Goal: Transaction & Acquisition: Purchase product/service

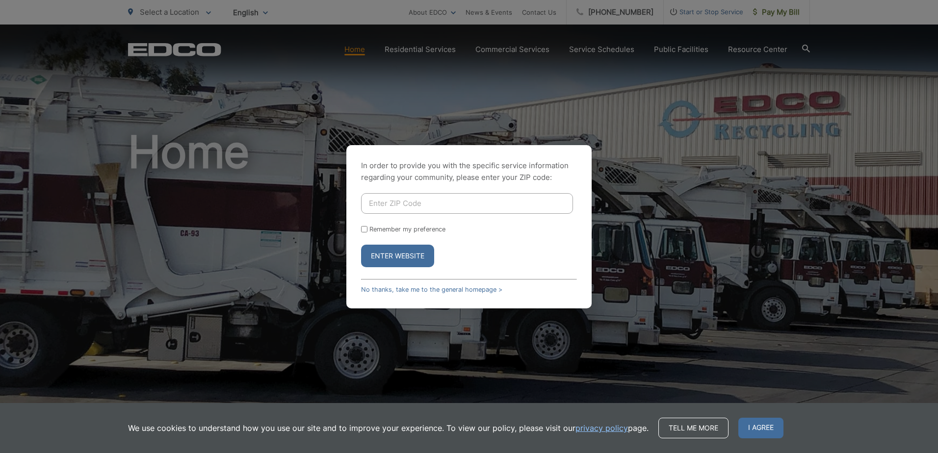
click at [407, 194] on input "Enter ZIP Code" at bounding box center [467, 203] width 212 height 21
type input "91945"
click at [361, 226] on input "Remember my preference" at bounding box center [364, 229] width 6 height 6
checkbox input "true"
click at [389, 263] on button "Enter Website" at bounding box center [397, 256] width 73 height 23
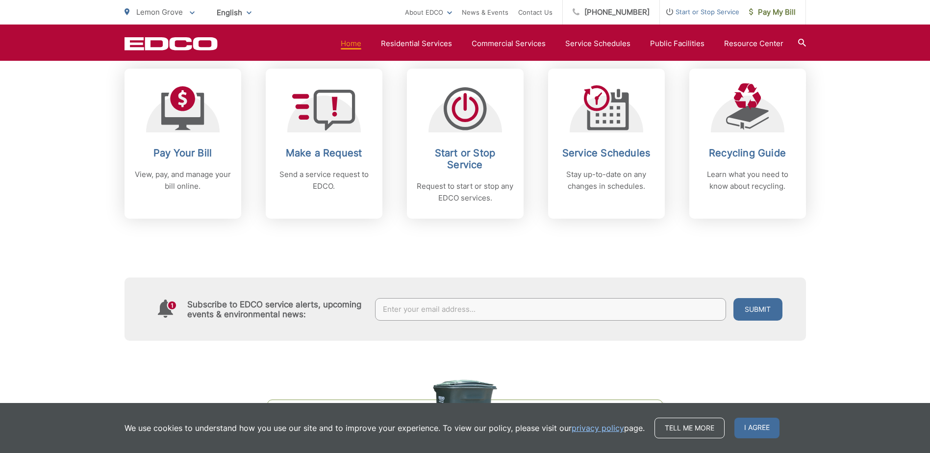
scroll to position [441, 0]
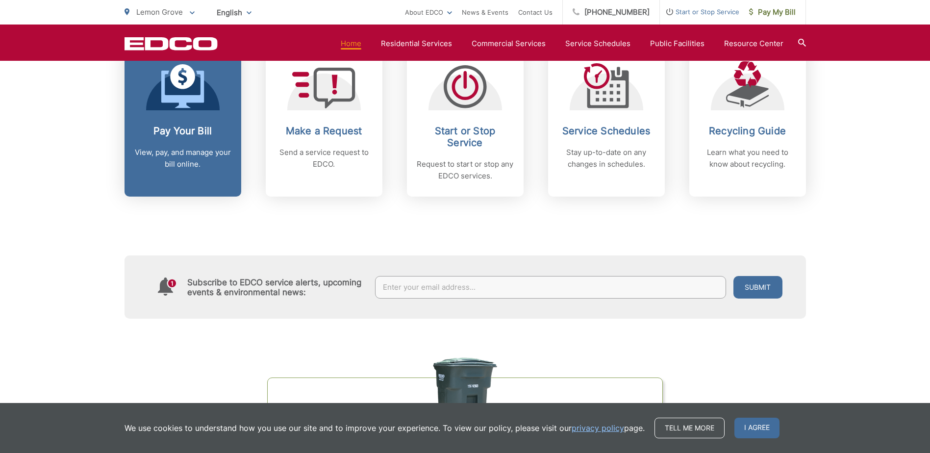
click at [211, 93] on div at bounding box center [183, 85] width 74 height 49
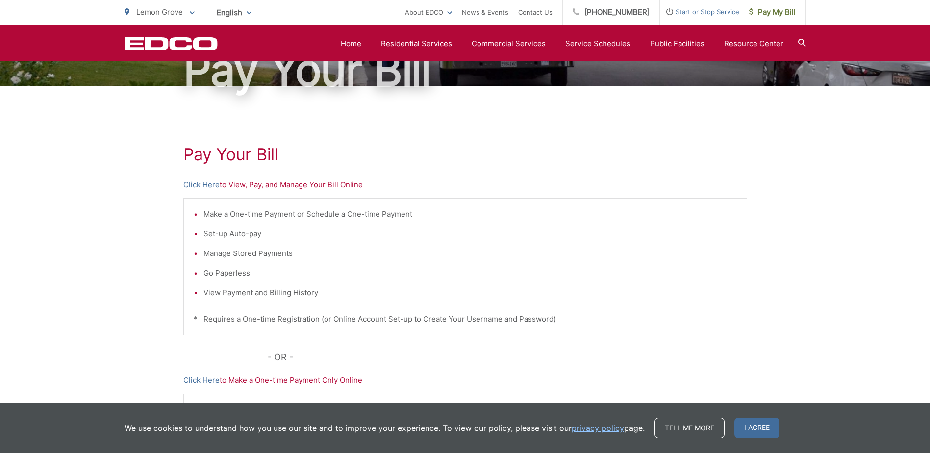
scroll to position [97, 0]
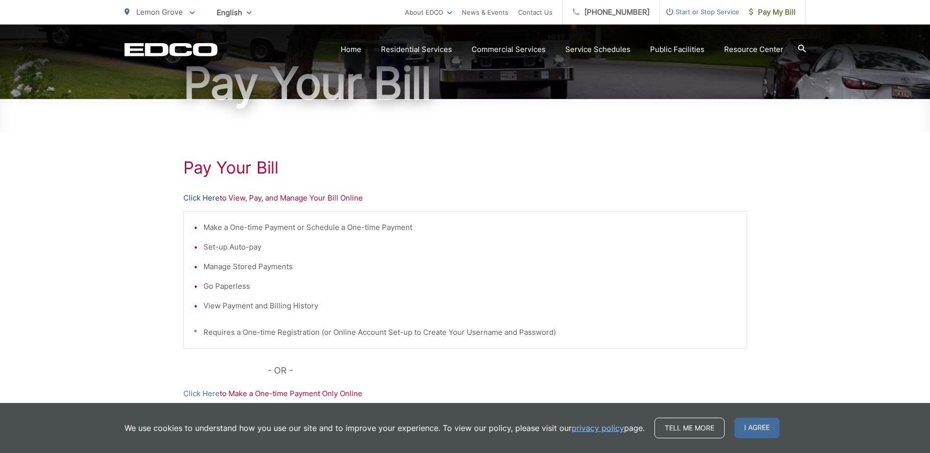
click at [196, 198] on link "Click Here" at bounding box center [201, 198] width 36 height 12
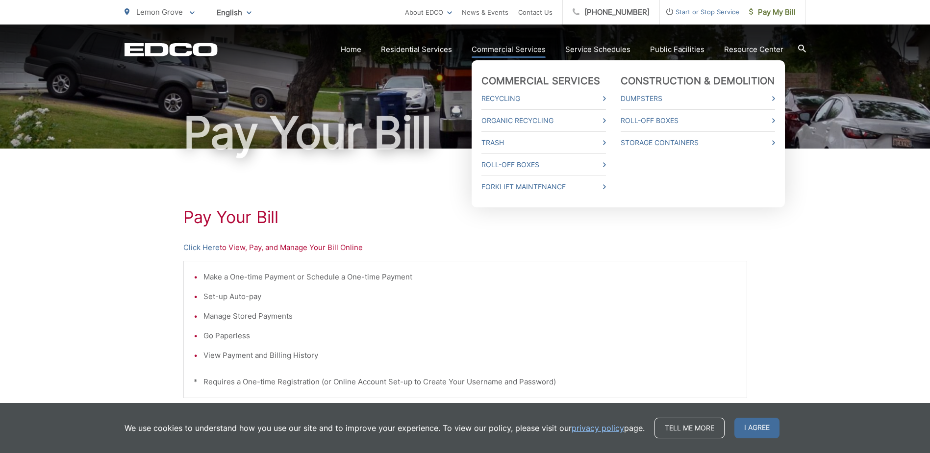
scroll to position [0, 0]
